Goal: Task Accomplishment & Management: Use online tool/utility

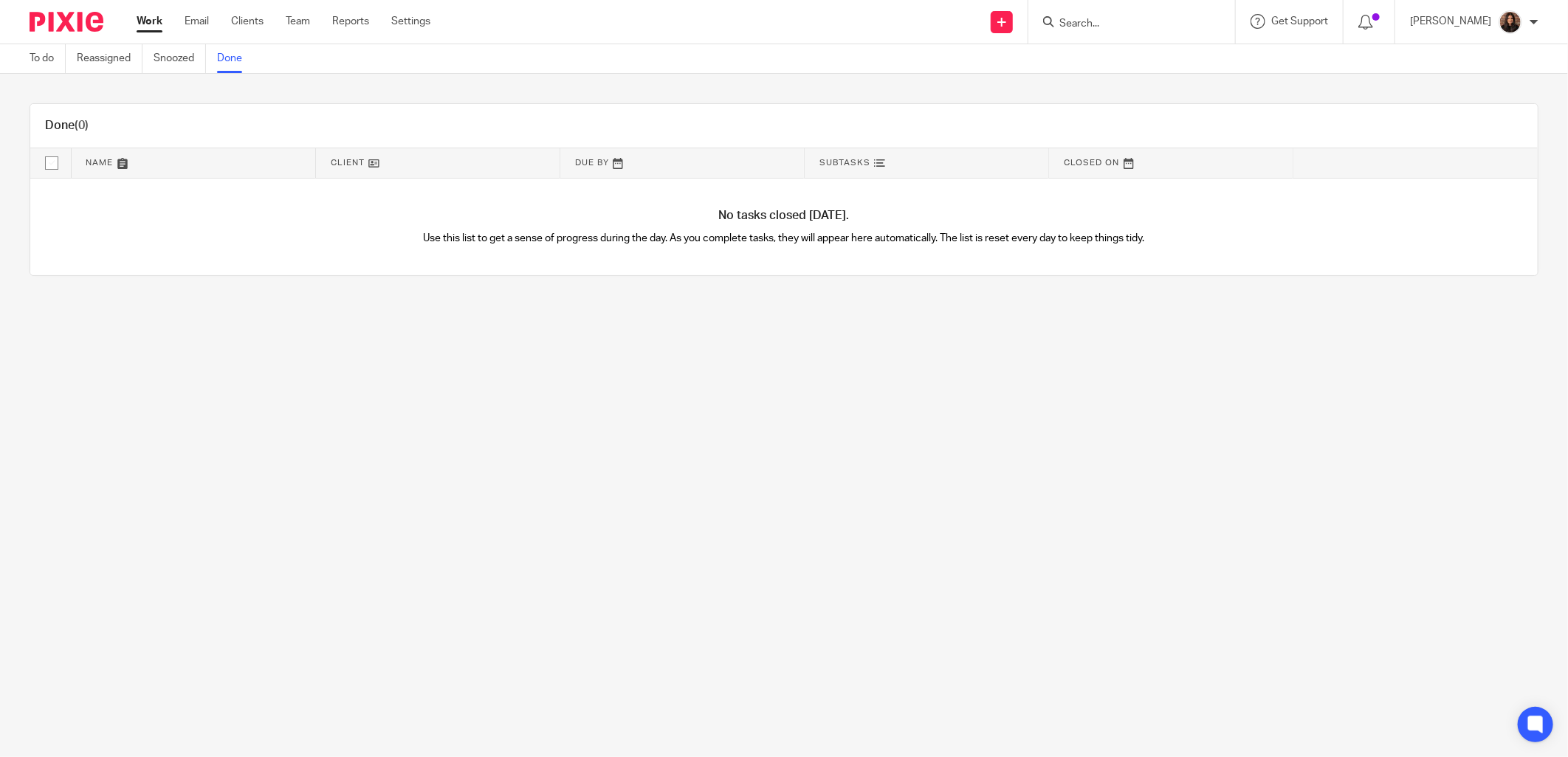
drag, startPoint x: 0, startPoint y: 0, endPoint x: 1096, endPoint y: 18, distance: 1096.1
click at [1096, 18] on input "Search" at bounding box center [1123, 25] width 133 height 13
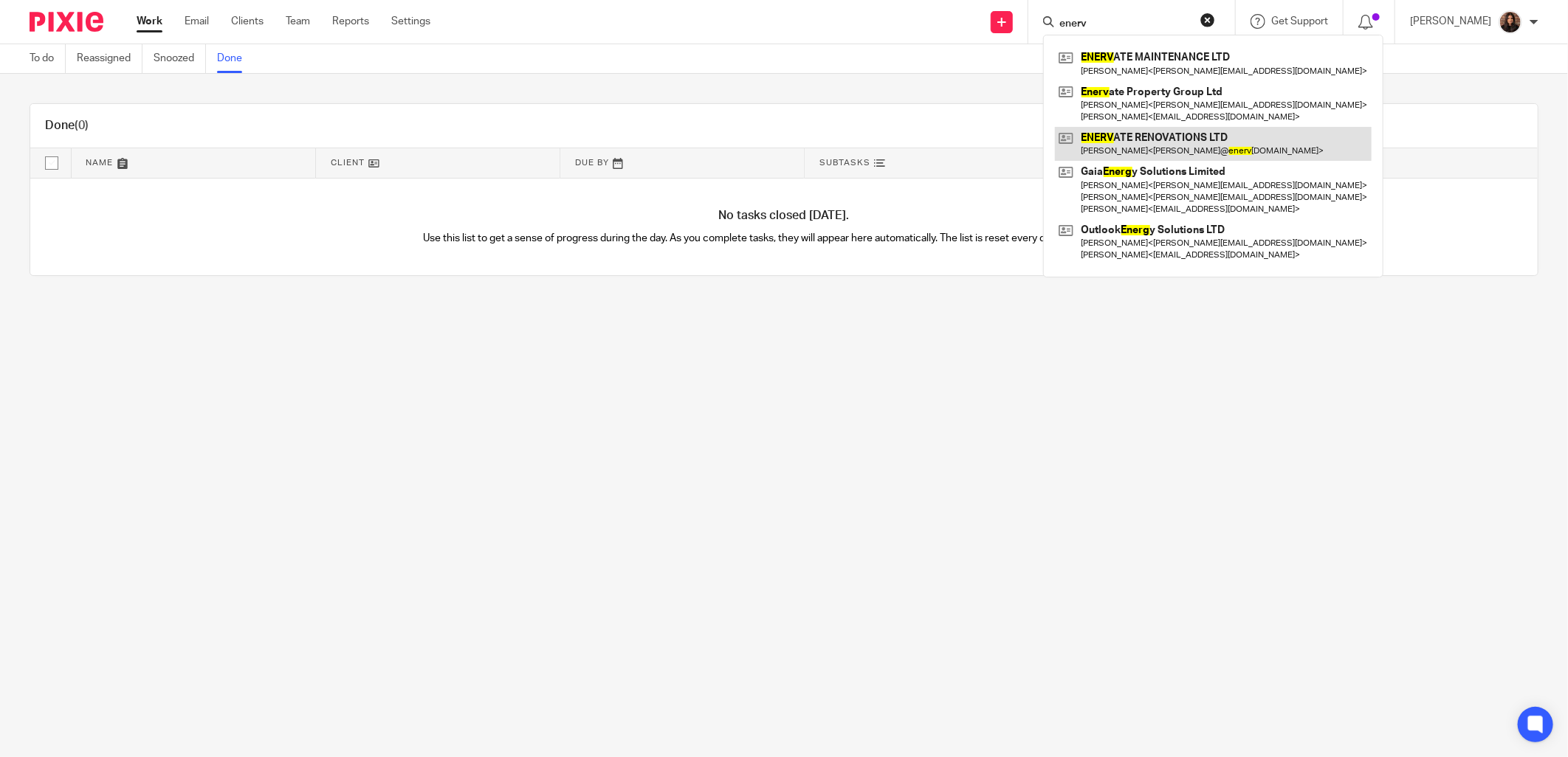
type input "enerv"
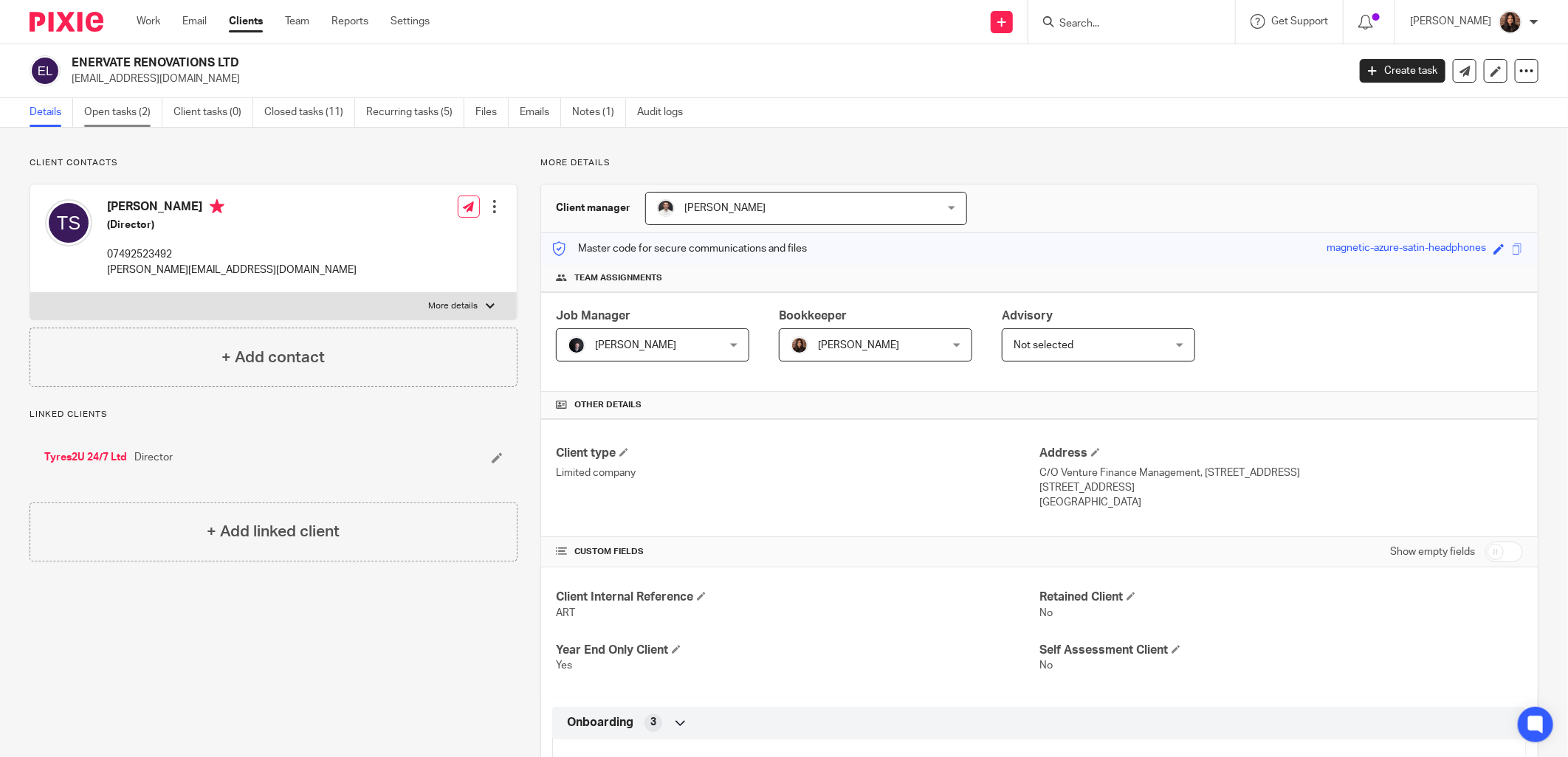
click at [127, 115] on link "Open tasks (2)" at bounding box center [123, 113] width 78 height 29
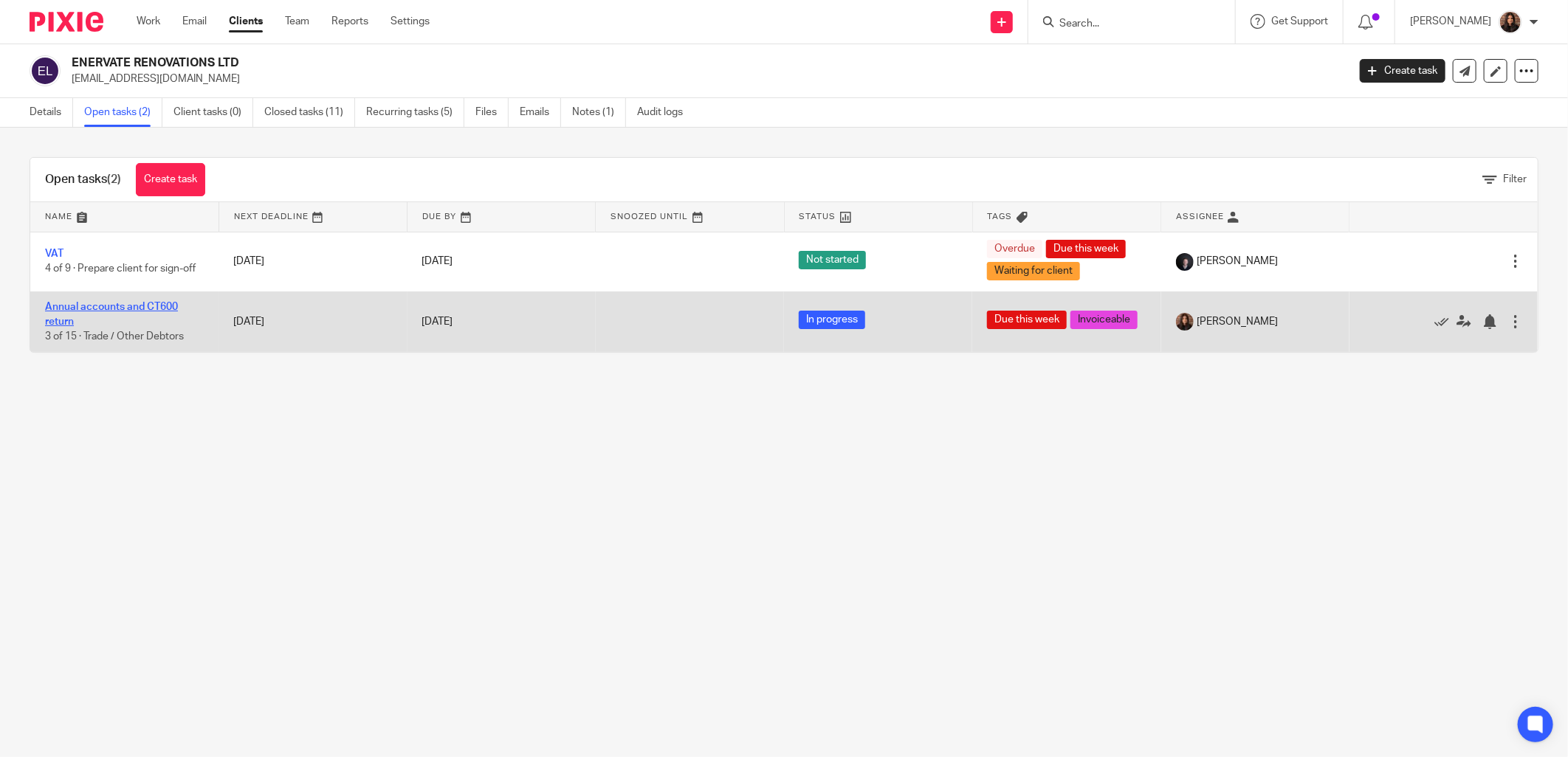
click at [105, 303] on link "Annual accounts and CT600 return" at bounding box center [111, 315] width 133 height 25
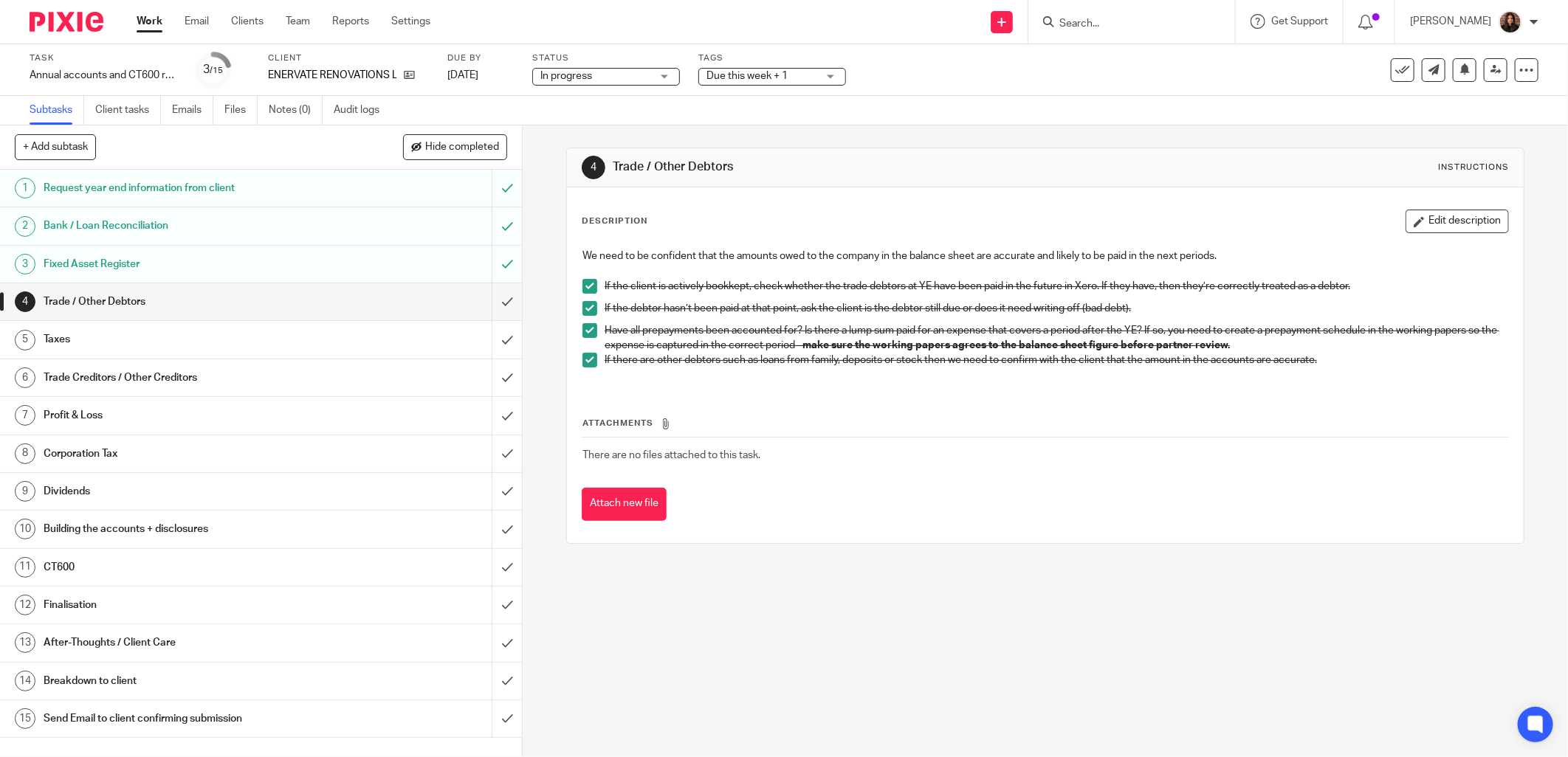
click at [289, 185] on h1 "Request year end information from client" at bounding box center [188, 188] width 289 height 22
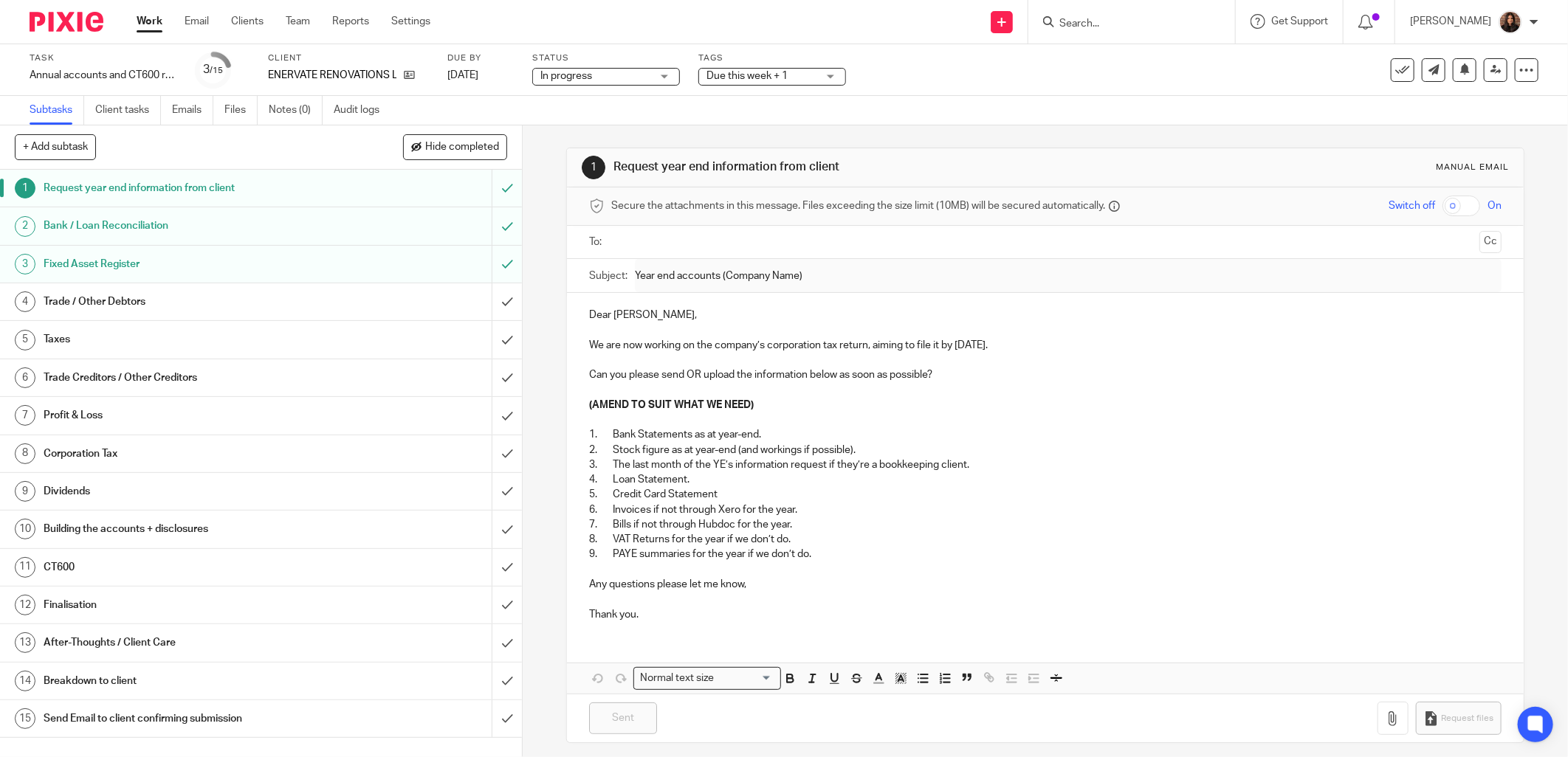
click at [260, 217] on h1 "Bank / Loan Reconciliation" at bounding box center [188, 225] width 289 height 22
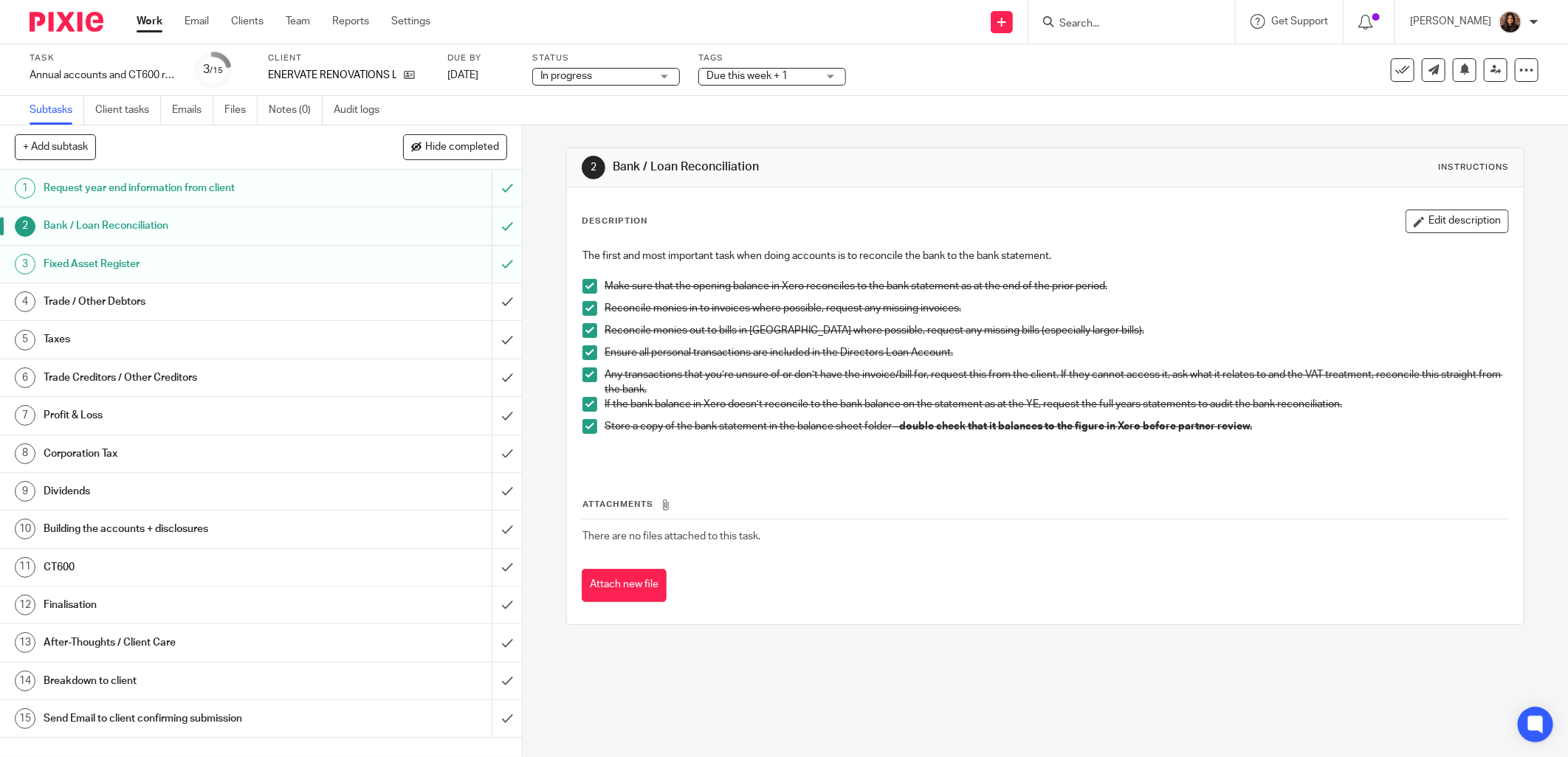
click at [204, 260] on h1 "Fixed Asset Register" at bounding box center [188, 264] width 289 height 22
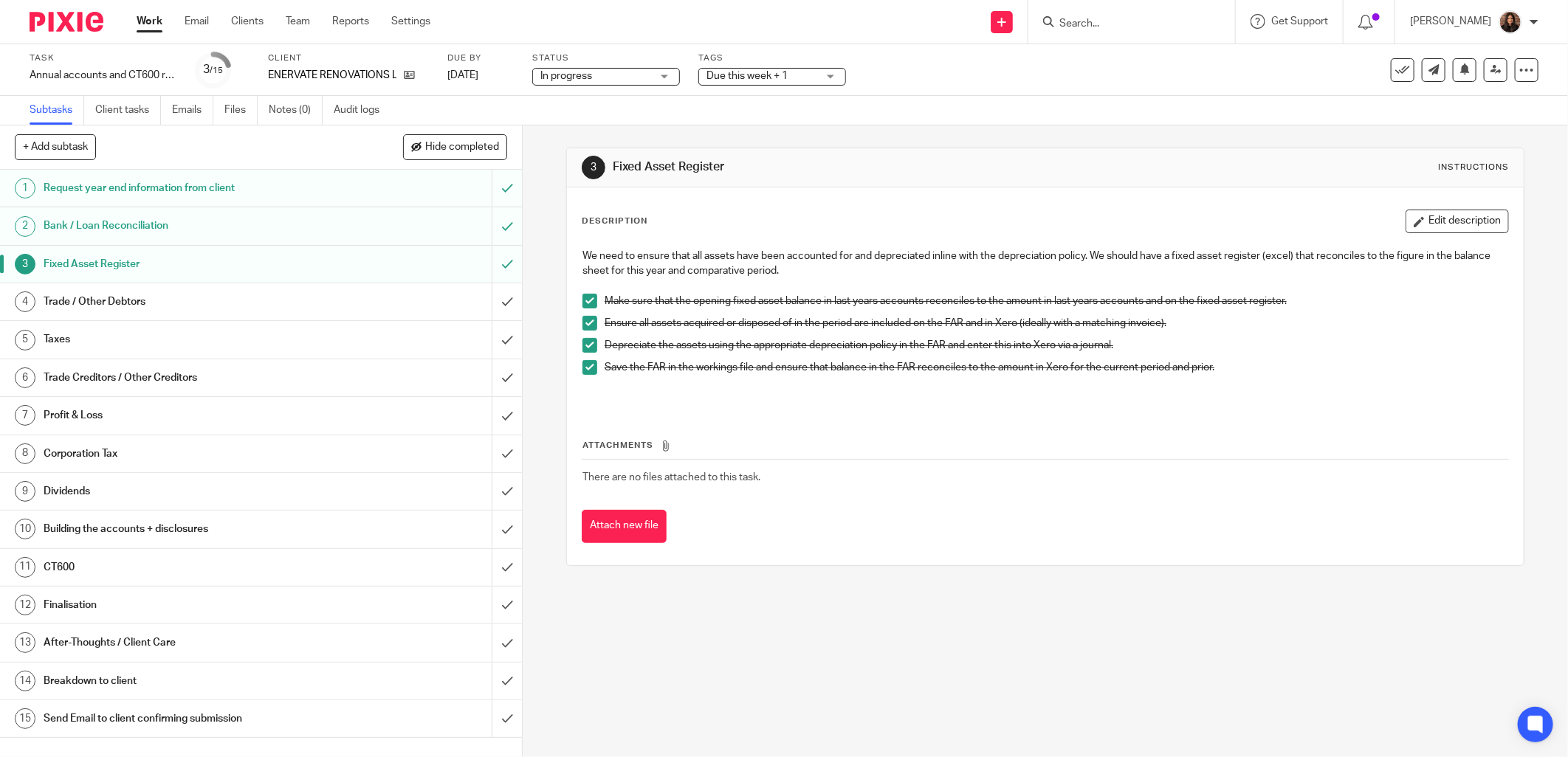
click at [325, 300] on div "Trade / Other Debtors" at bounding box center [260, 301] width 433 height 22
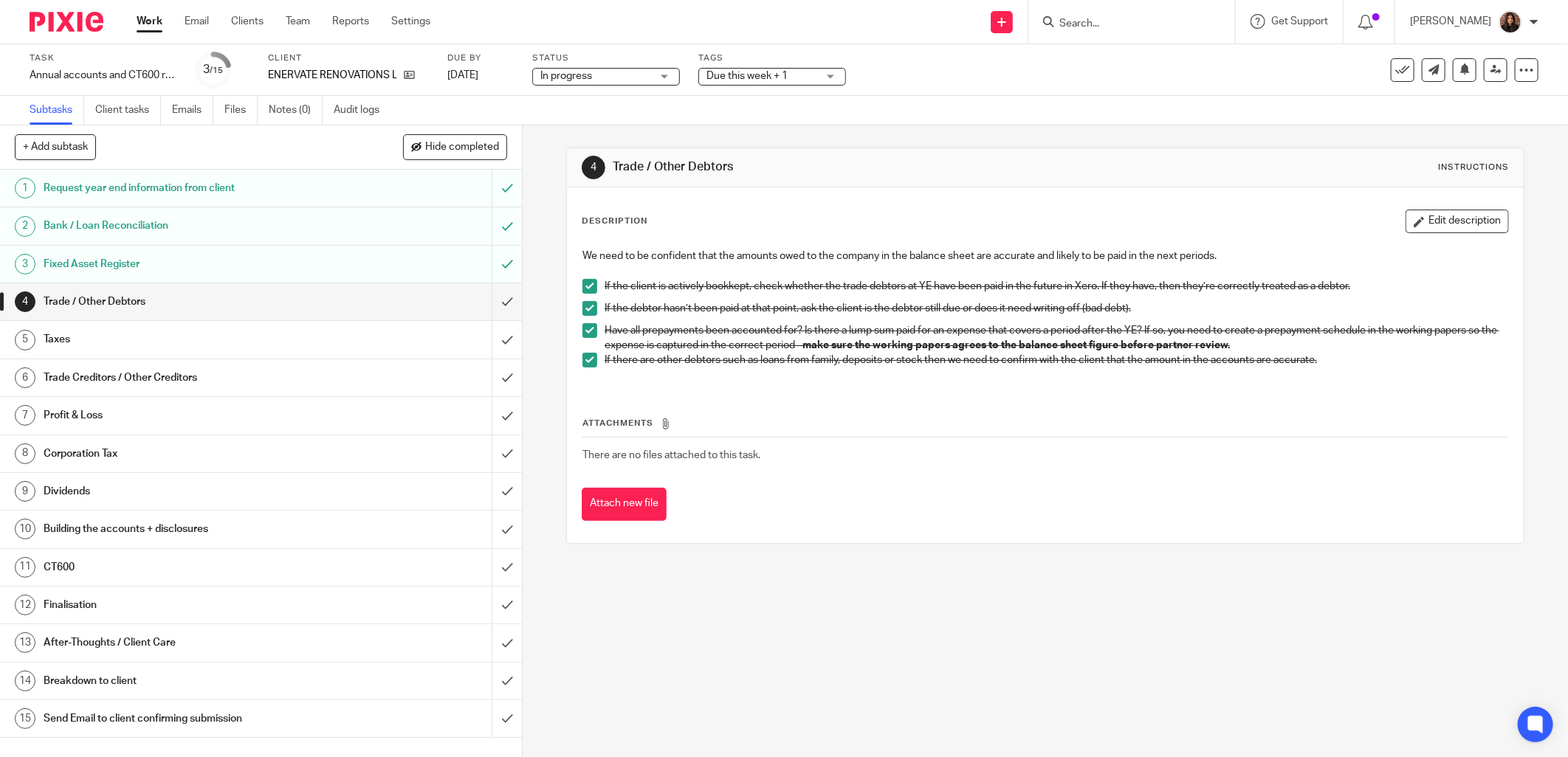
click at [585, 331] on span at bounding box center [589, 330] width 14 height 14
click at [354, 338] on div "Taxes" at bounding box center [260, 339] width 433 height 22
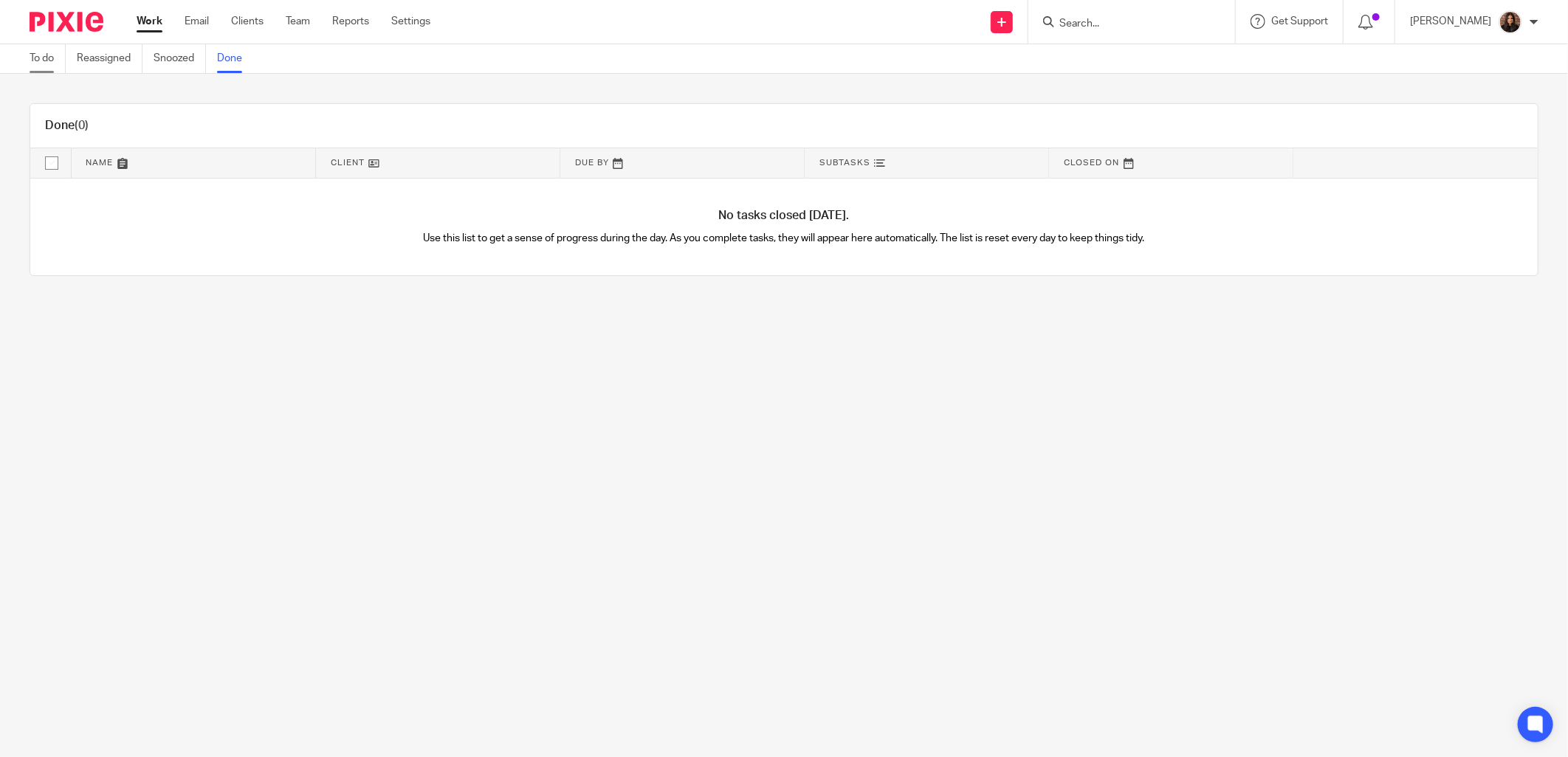
click at [54, 61] on link "To do" at bounding box center [48, 58] width 36 height 29
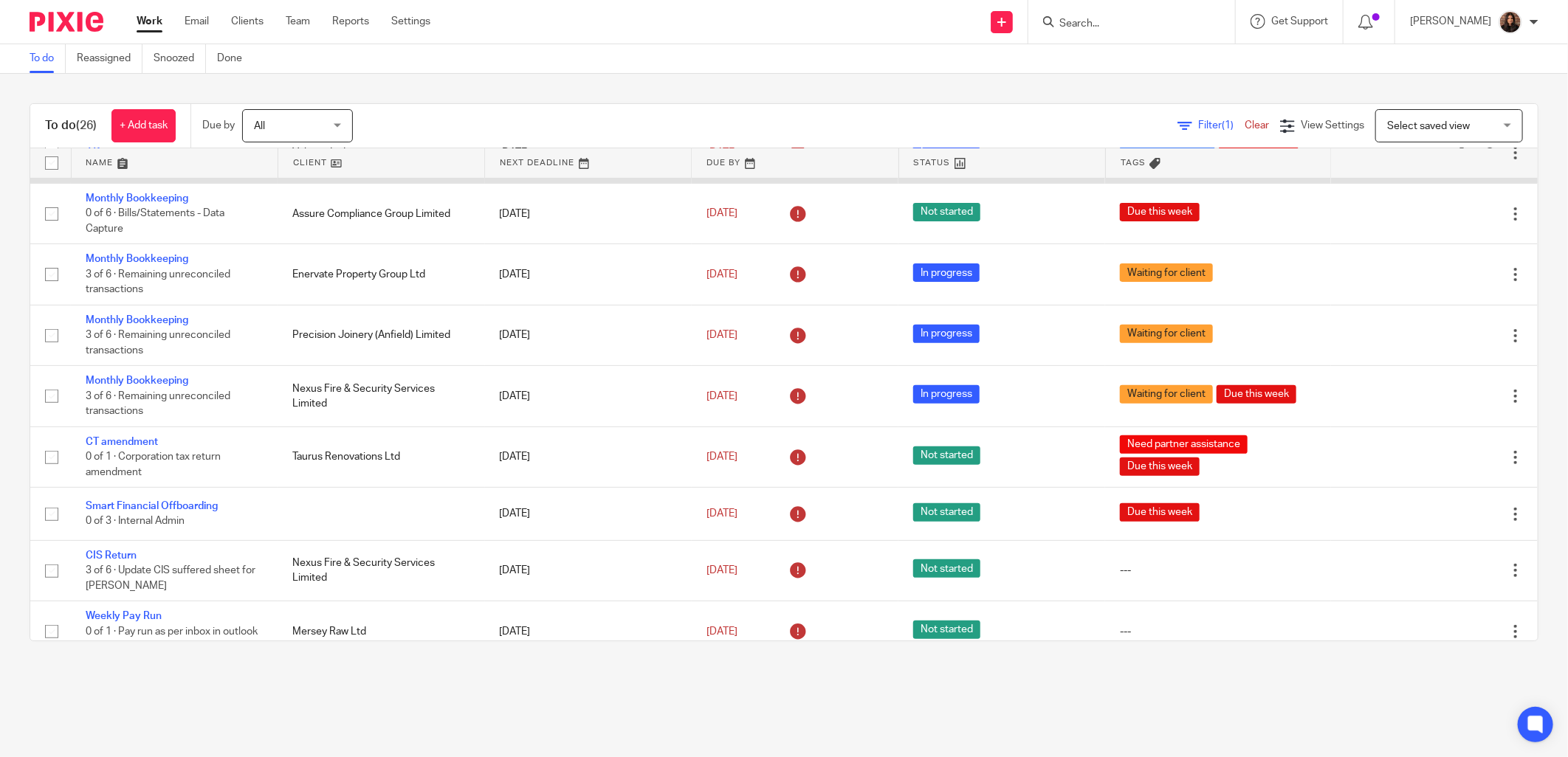
scroll to position [410, 0]
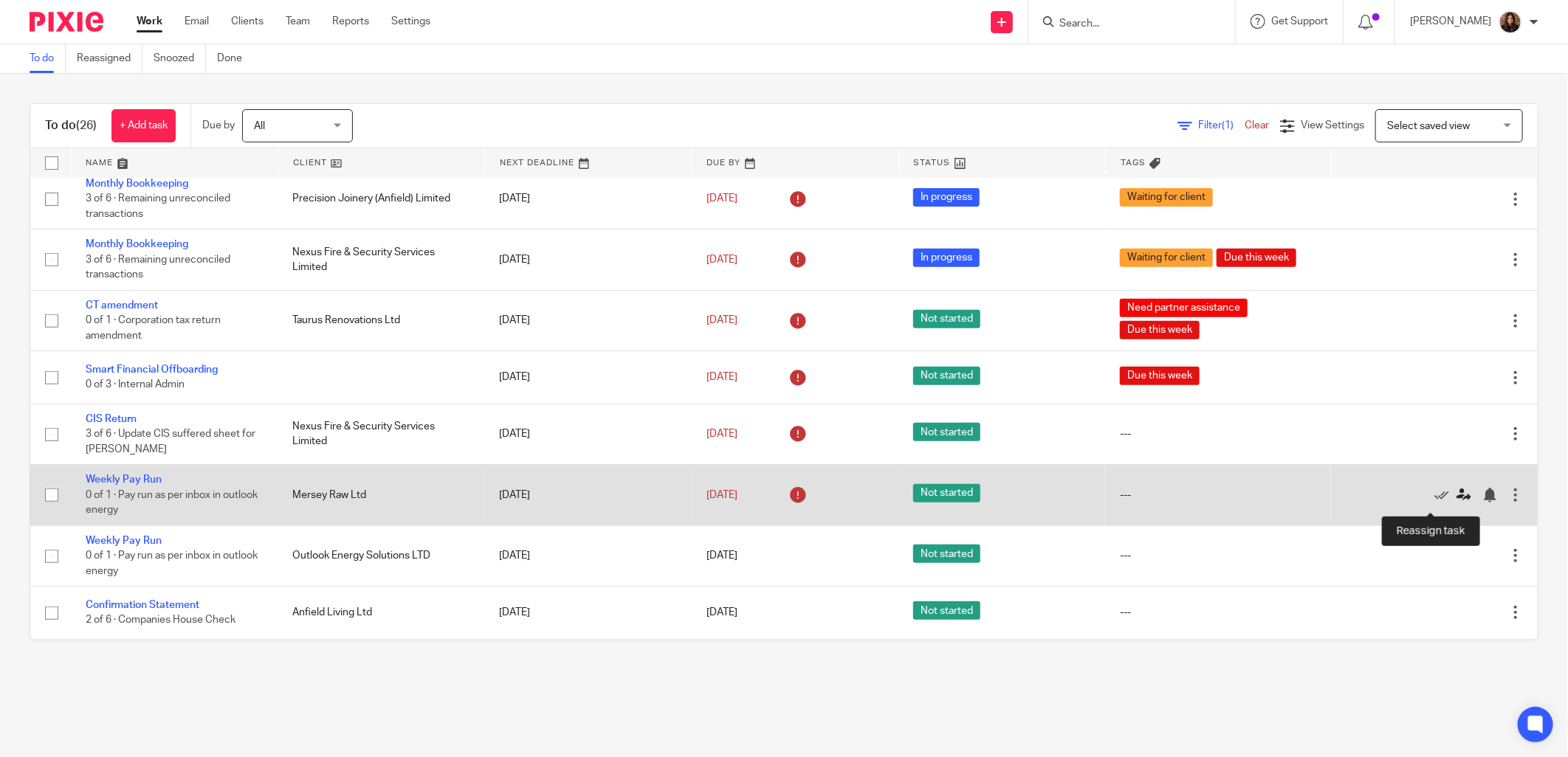
click at [1456, 500] on icon at bounding box center [1463, 495] width 14 height 14
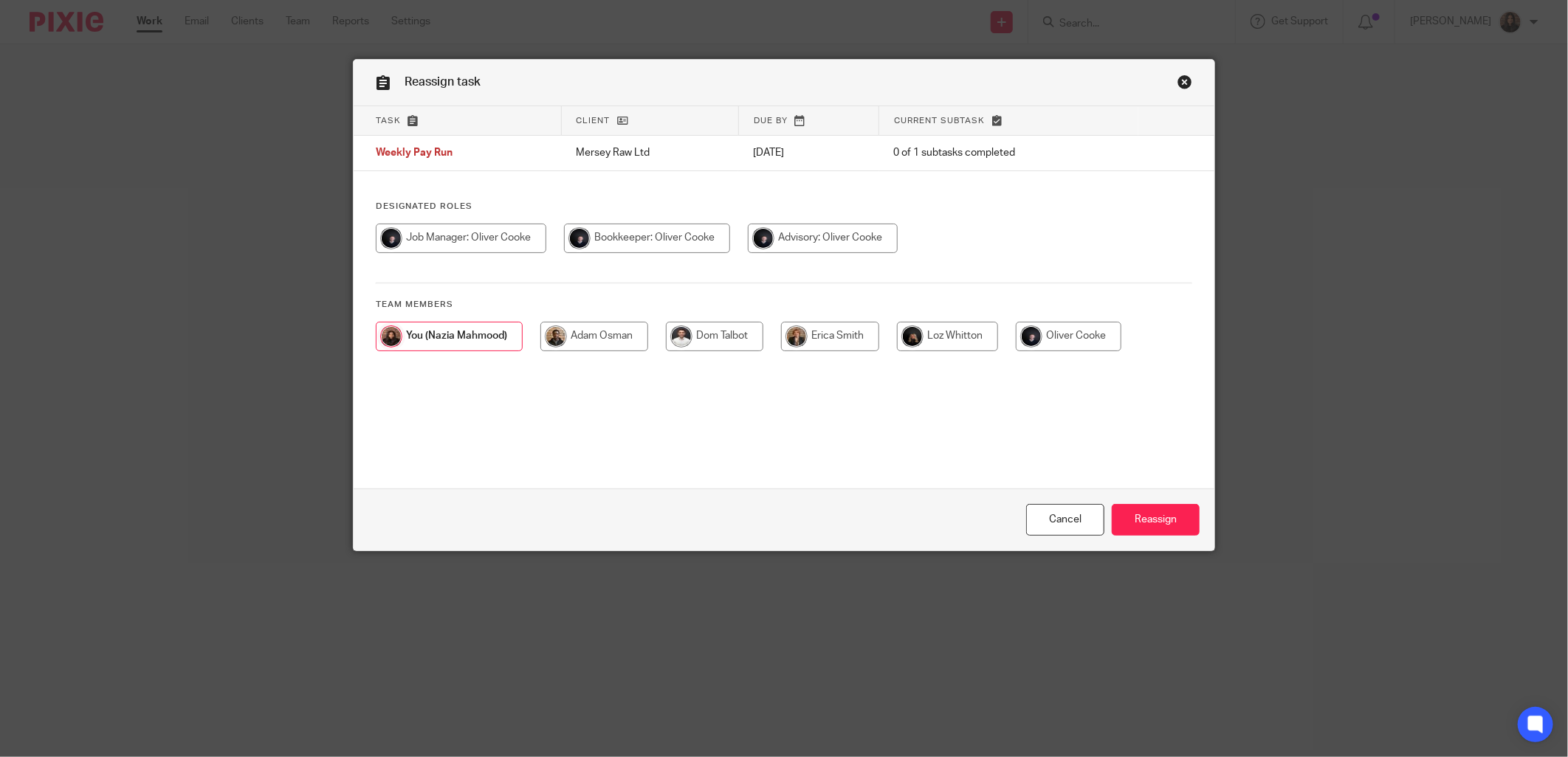
click at [502, 232] on input "radio" at bounding box center [461, 238] width 170 height 30
radio input "true"
click at [1160, 518] on input "Reassign" at bounding box center [1156, 520] width 88 height 32
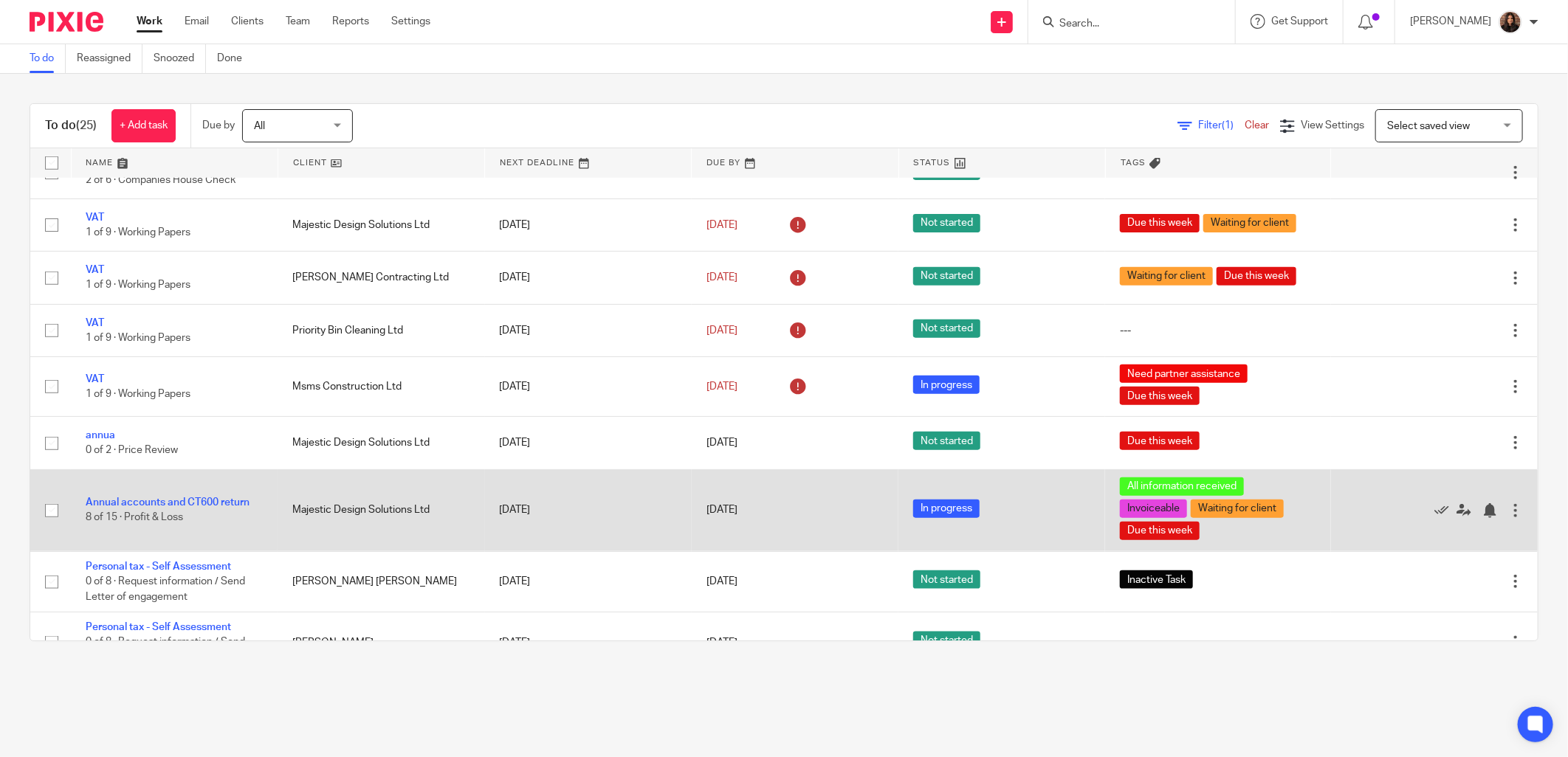
scroll to position [855, 0]
